Goal: Transaction & Acquisition: Purchase product/service

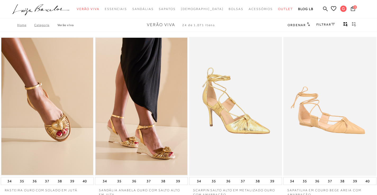
click at [120, 122] on img at bounding box center [141, 106] width 92 height 139
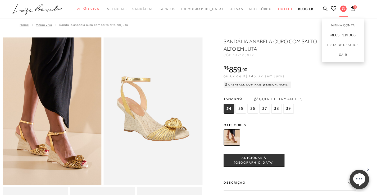
click at [339, 33] on link "Meus Pedidos" at bounding box center [343, 35] width 42 height 10
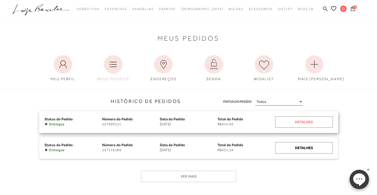
click at [302, 120] on div "Detalhes" at bounding box center [304, 122] width 58 height 11
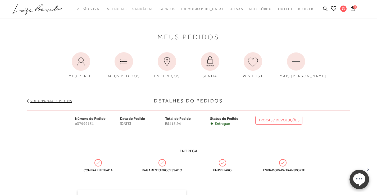
click at [351, 8] on icon at bounding box center [352, 8] width 4 height 5
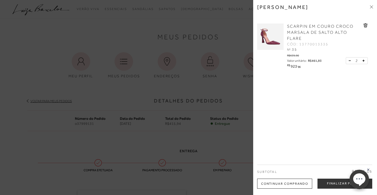
click at [348, 61] on icon at bounding box center [349, 61] width 2 height 0
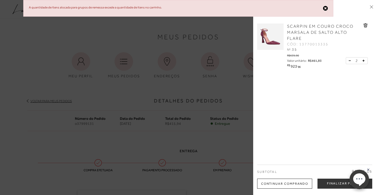
click at [364, 24] on icon at bounding box center [365, 26] width 4 height 4
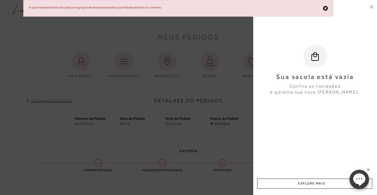
click at [372, 6] on icon at bounding box center [372, 6] width 2 height 2
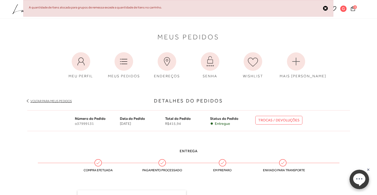
click at [325, 8] on icon at bounding box center [325, 9] width 5 height 6
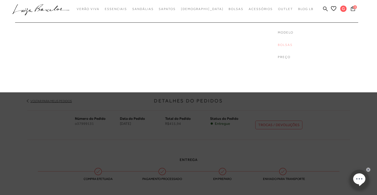
click at [277, 44] on link "Bolsas" at bounding box center [298, 45] width 42 height 4
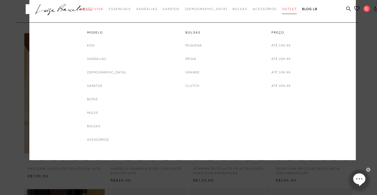
click at [282, 8] on span "Outlet" at bounding box center [289, 9] width 15 height 4
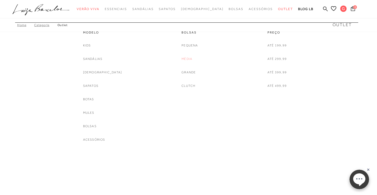
click at [186, 57] on link "Média" at bounding box center [186, 59] width 11 height 6
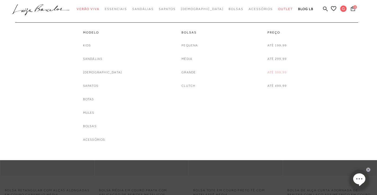
click at [274, 70] on link "Até 399,99" at bounding box center [276, 73] width 19 height 6
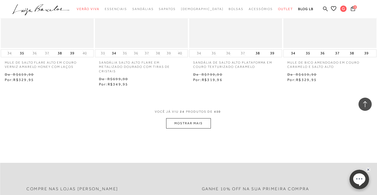
scroll to position [1031, 0]
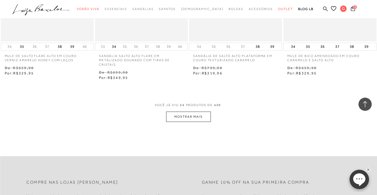
click at [192, 117] on button "MOSTRAR MAIS" at bounding box center [188, 117] width 44 height 10
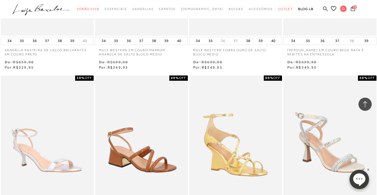
scroll to position [671, 0]
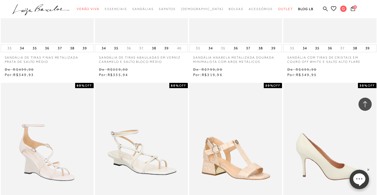
click at [327, 84] on img at bounding box center [330, 152] width 92 height 139
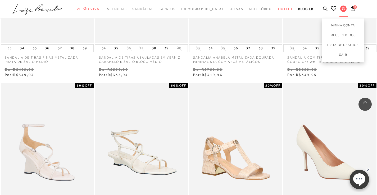
scroll to position [750, 0]
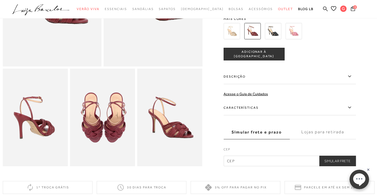
click at [249, 112] on label "Características" at bounding box center [289, 107] width 132 height 15
click at [0, 0] on input "Características" at bounding box center [0, 0] width 0 height 0
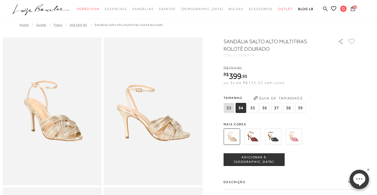
scroll to position [30, 0]
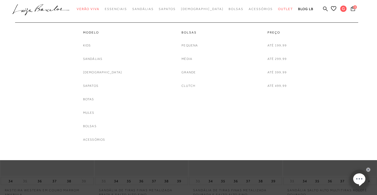
scroll to position [30, 0]
click at [279, 71] on link "Até 399,99" at bounding box center [276, 73] width 19 height 6
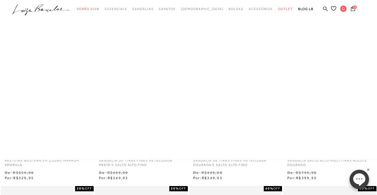
scroll to position [0, 0]
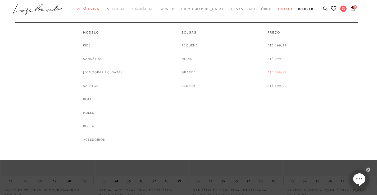
click at [279, 70] on link "Até 399,99" at bounding box center [276, 73] width 19 height 6
